Goal: Navigation & Orientation: Find specific page/section

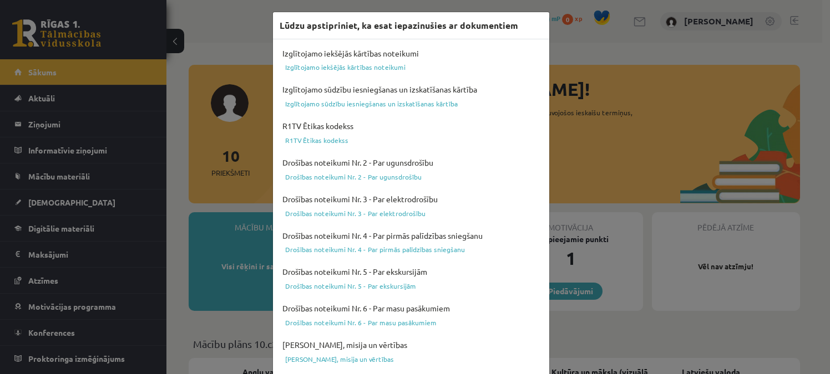
click at [610, 79] on div "Lūdzu apstipriniet, ka esat iepazinušies ar dokumentiem Izglītojamo iekšējās kā…" at bounding box center [415, 187] width 830 height 374
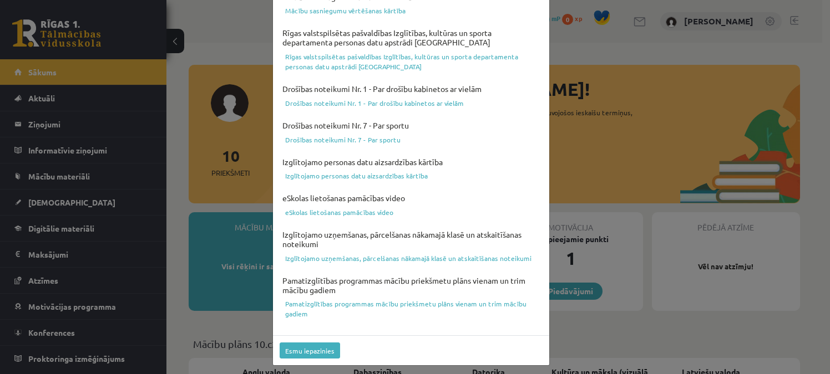
scroll to position [424, 0]
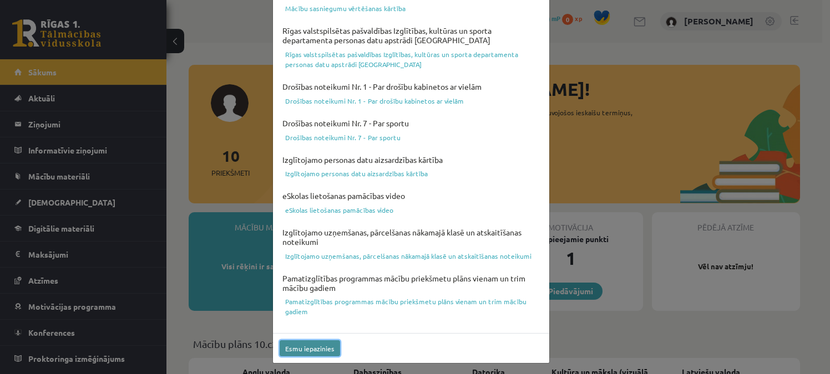
click at [298, 347] on button "Esmu iepazinies" at bounding box center [310, 349] width 60 height 16
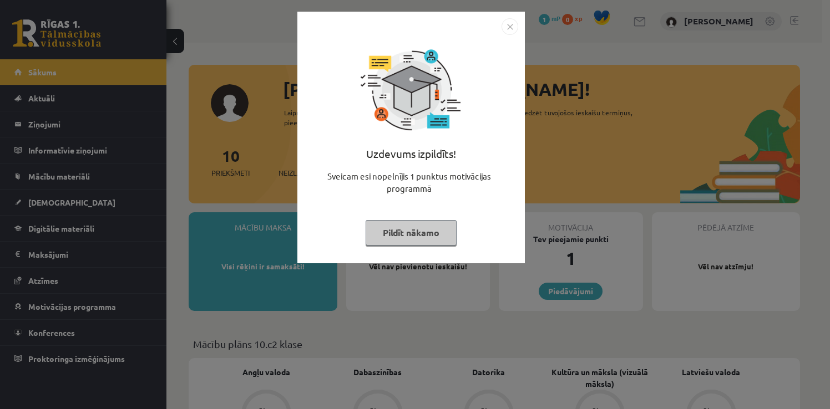
click at [510, 25] on img "Close" at bounding box center [509, 26] width 17 height 17
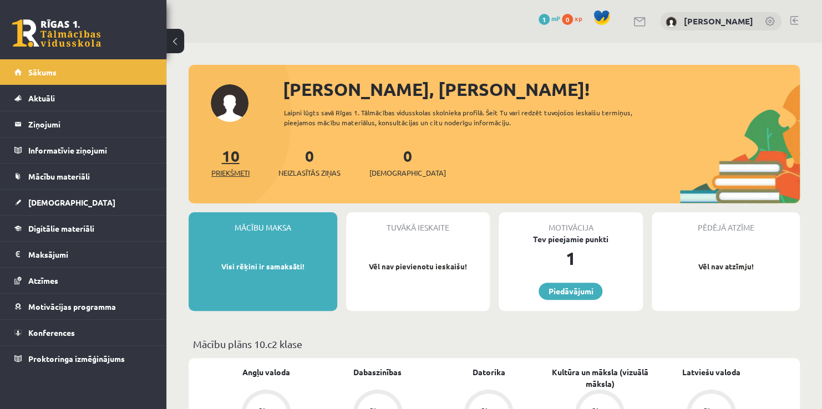
click at [234, 174] on span "Priekšmeti" at bounding box center [230, 173] width 38 height 11
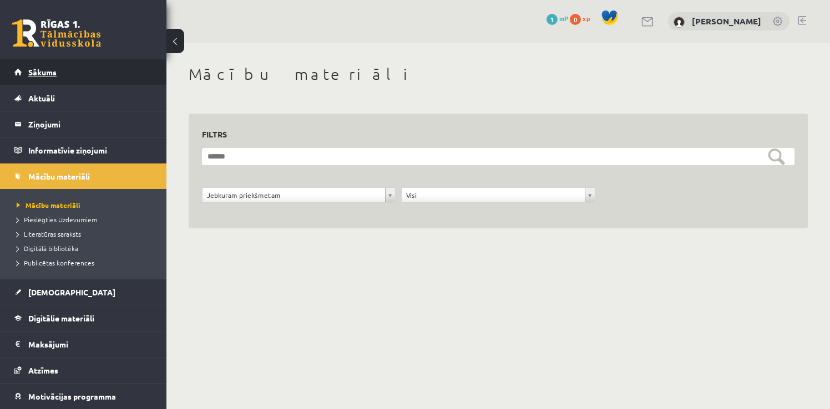
click at [43, 74] on span "Sākums" at bounding box center [42, 72] width 28 height 10
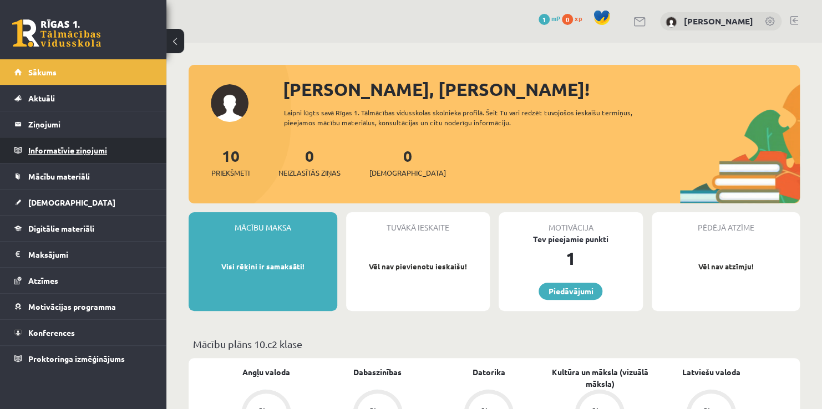
click at [50, 153] on legend "Informatīvie ziņojumi 0" at bounding box center [90, 151] width 124 height 26
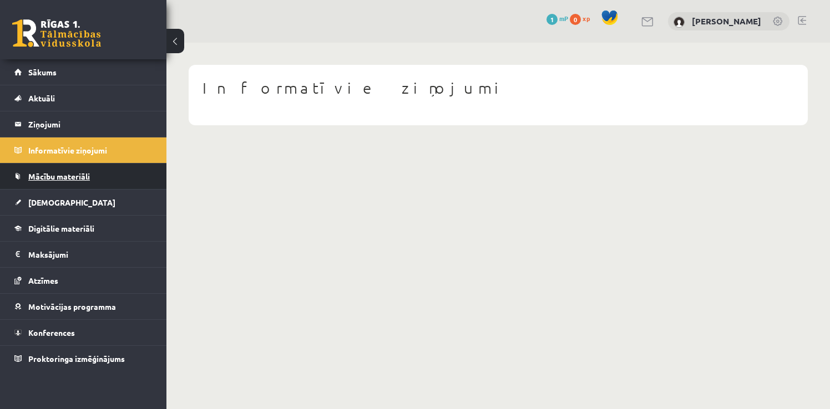
click at [46, 180] on link "Mācību materiāli" at bounding box center [83, 177] width 138 height 26
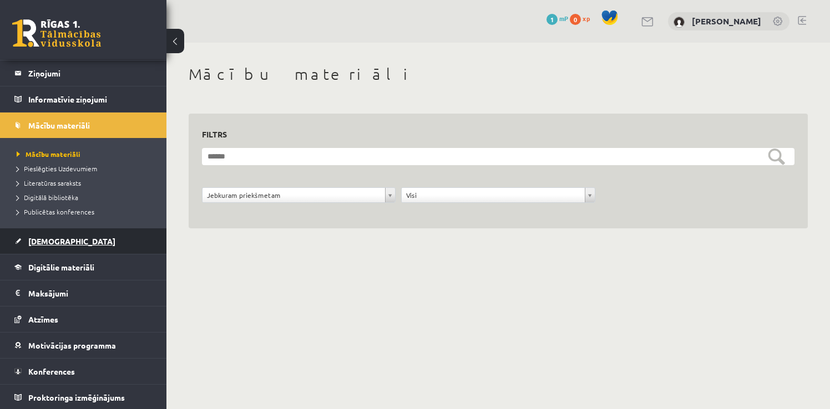
click at [55, 239] on span "[DEMOGRAPHIC_DATA]" at bounding box center [71, 241] width 87 height 10
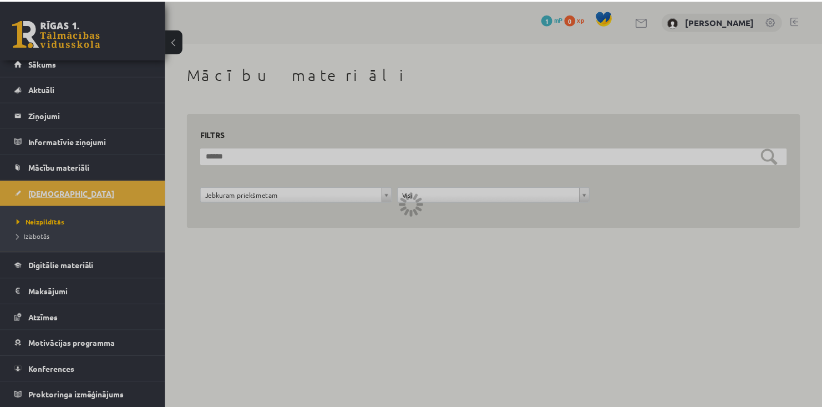
scroll to position [8, 0]
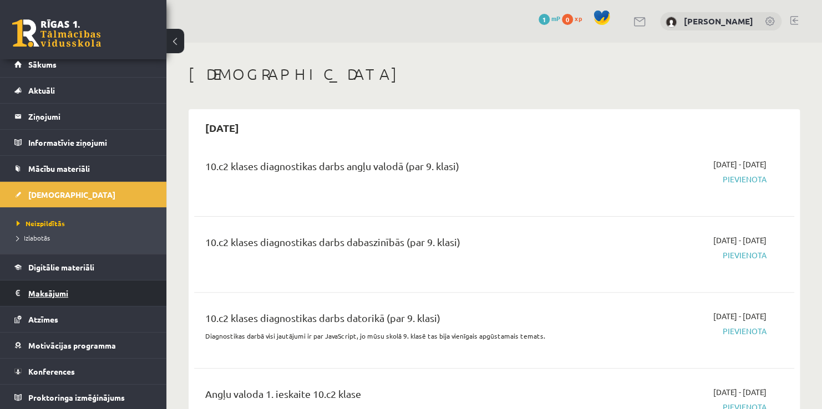
click at [72, 285] on legend "Maksājumi 0" at bounding box center [90, 294] width 124 height 26
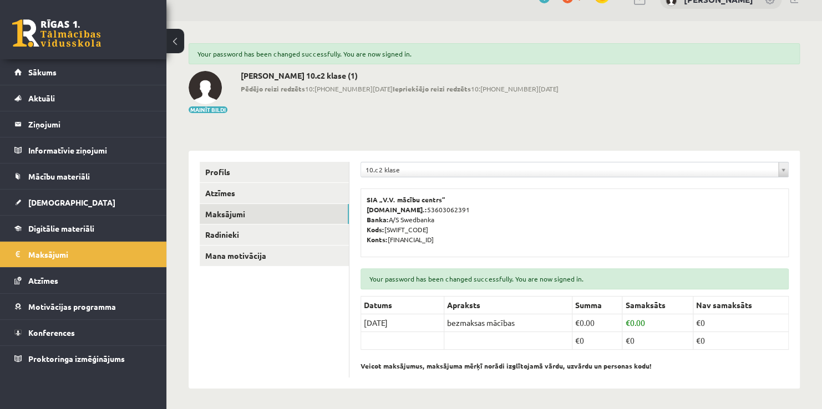
scroll to position [22, 0]
click at [80, 282] on link "Atzīmes" at bounding box center [83, 281] width 138 height 26
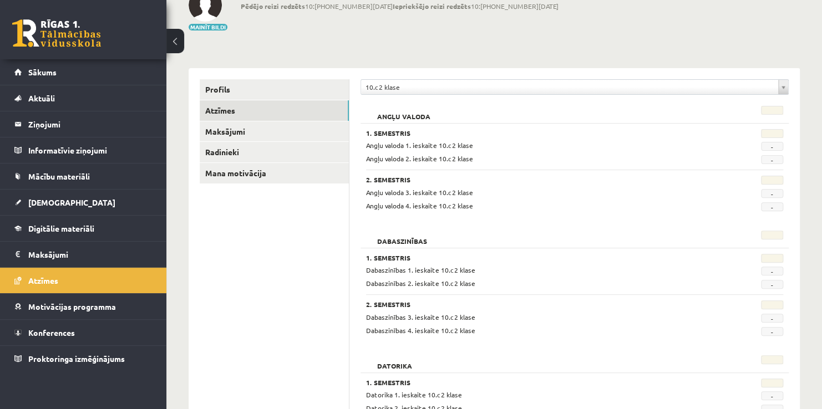
scroll to position [166, 0]
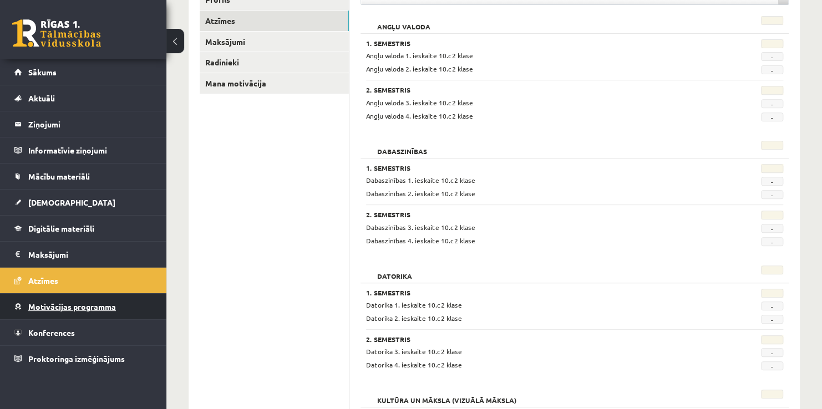
click at [37, 302] on span "Motivācijas programma" at bounding box center [72, 307] width 88 height 10
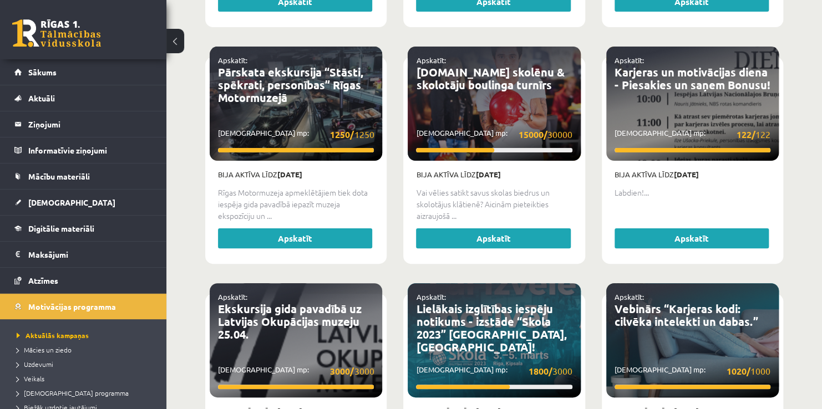
scroll to position [2210, 0]
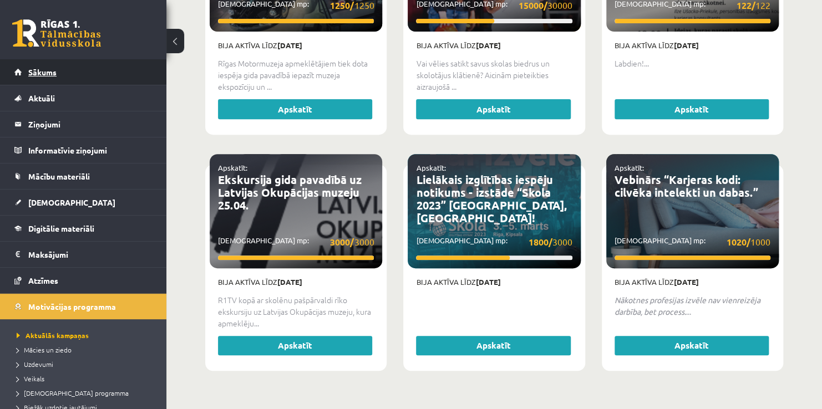
click at [55, 68] on span "Sākums" at bounding box center [42, 72] width 28 height 10
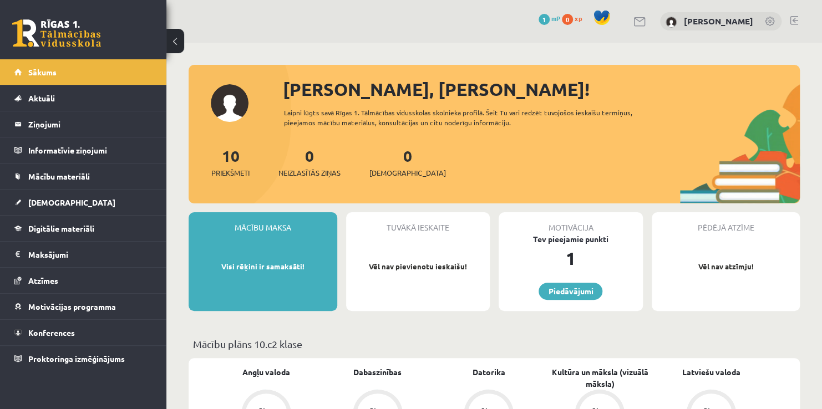
click at [224, 106] on div "Sveika, Darja! Laipni lūgts savā Rīgas 1. Tālmācības vidusskolas skolnieka prof…" at bounding box center [494, 140] width 611 height 128
click at [237, 111] on div "Sveika, Darja! Laipni lūgts savā Rīgas 1. Tālmācības vidusskolas skolnieka prof…" at bounding box center [494, 140] width 611 height 128
click at [769, 22] on link at bounding box center [770, 22] width 11 height 11
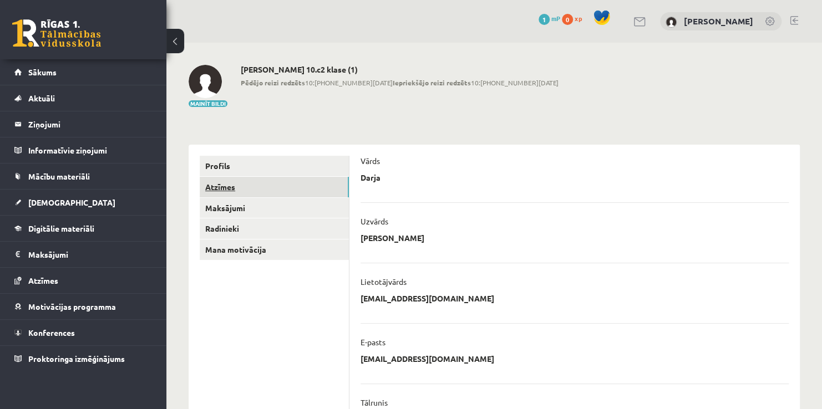
click at [247, 189] on link "Atzīmes" at bounding box center [274, 187] width 149 height 21
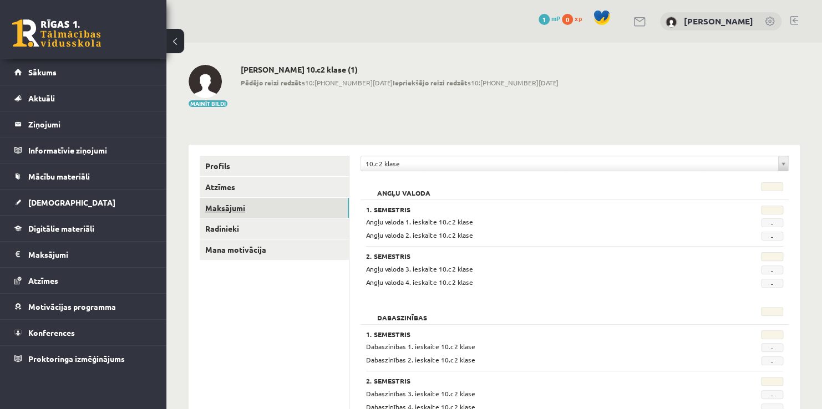
click at [248, 210] on link "Maksājumi" at bounding box center [274, 208] width 149 height 21
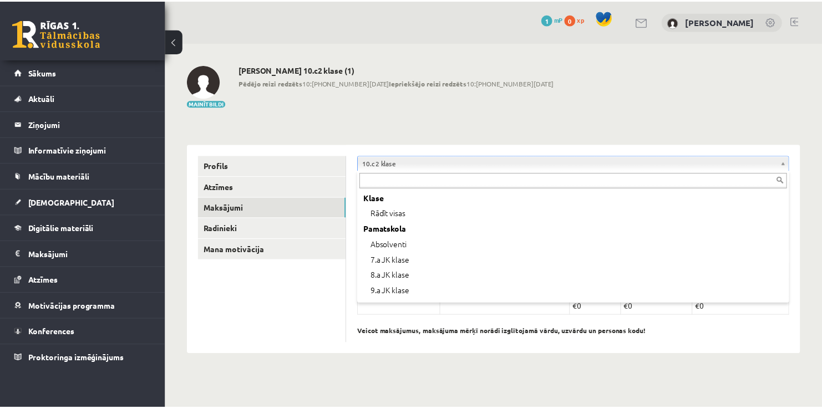
scroll to position [153, 0]
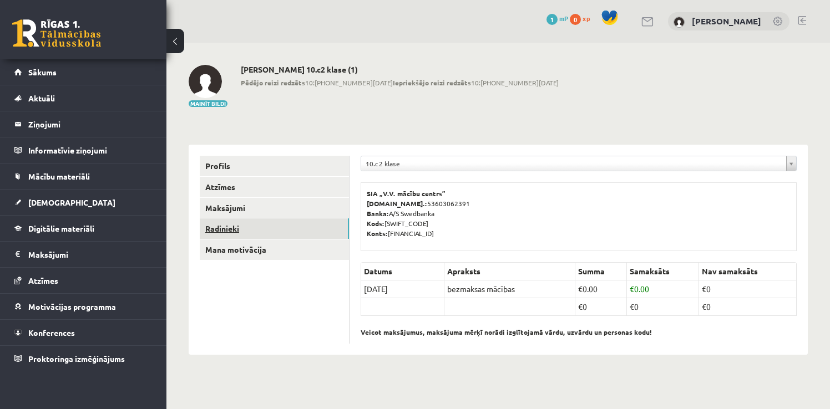
click at [250, 225] on link "Radinieki" at bounding box center [274, 229] width 149 height 21
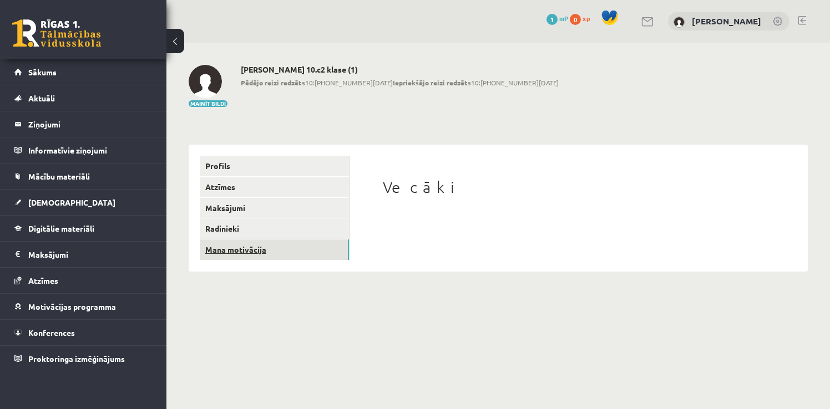
click at [275, 252] on link "Mana motivācija" at bounding box center [274, 250] width 149 height 21
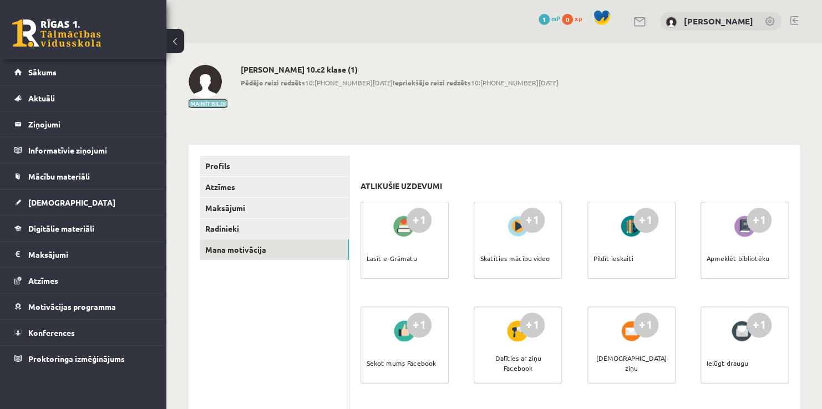
click at [205, 102] on button "Mainīt bildi" at bounding box center [208, 103] width 39 height 7
click at [170, 45] on button at bounding box center [175, 41] width 18 height 24
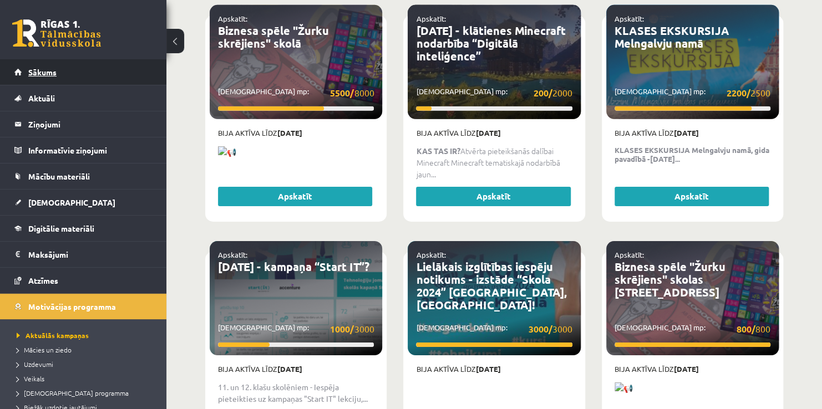
scroll to position [1489, 0]
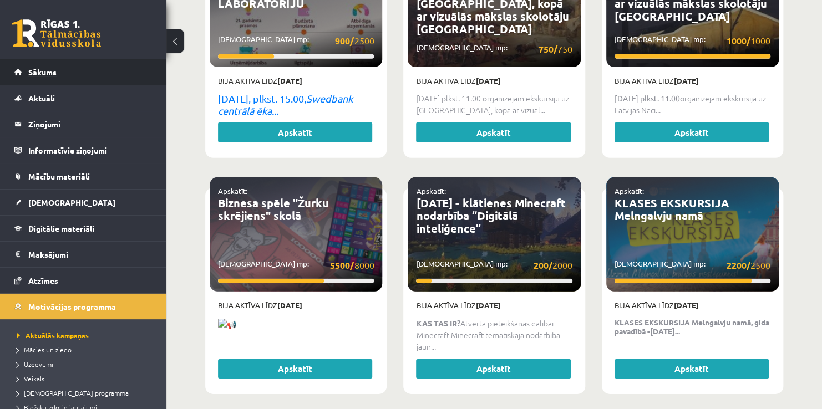
click at [69, 72] on link "Sākums" at bounding box center [83, 72] width 138 height 26
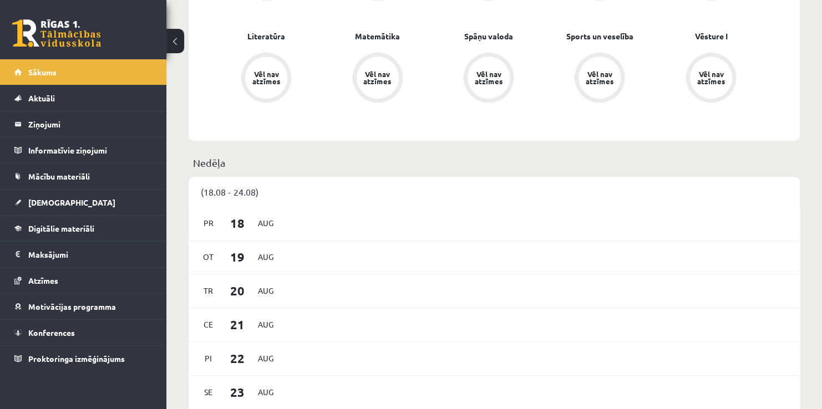
scroll to position [444, 0]
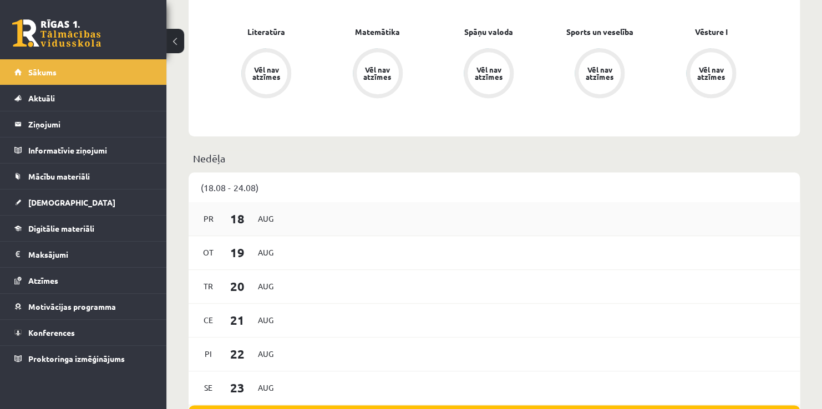
click at [256, 215] on span "Aug" at bounding box center [265, 218] width 23 height 17
click at [256, 220] on span "Aug" at bounding box center [265, 218] width 23 height 17
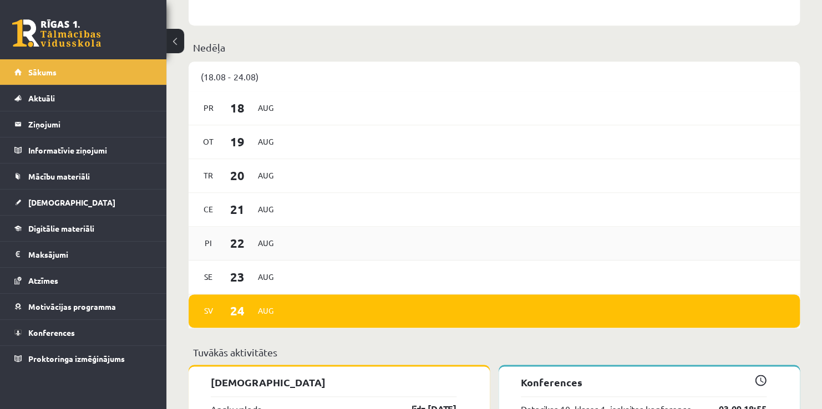
click at [334, 229] on div "Pi [DATE]" at bounding box center [494, 244] width 611 height 34
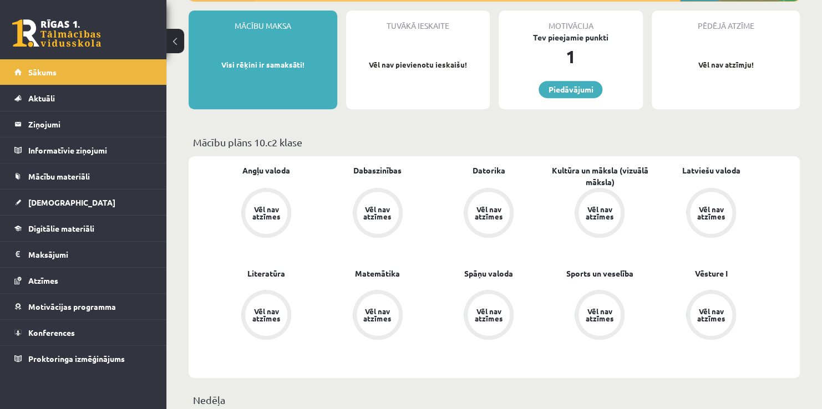
scroll to position [191, 0]
